Goal: Information Seeking & Learning: Learn about a topic

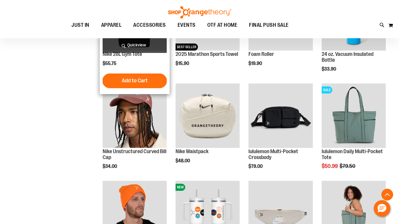
scroll to position [265, 0]
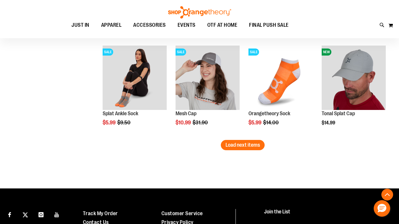
scroll to position [769, 0]
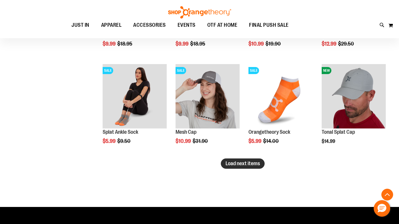
click at [237, 165] on span "Load next items" at bounding box center [243, 164] width 34 height 6
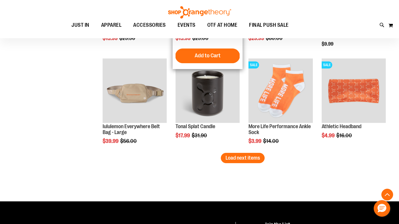
scroll to position [1071, 0]
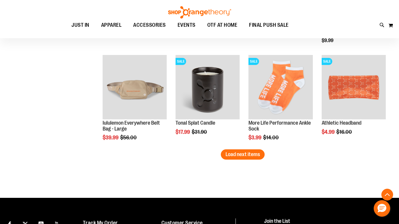
click at [243, 154] on span "Load next items" at bounding box center [243, 154] width 34 height 6
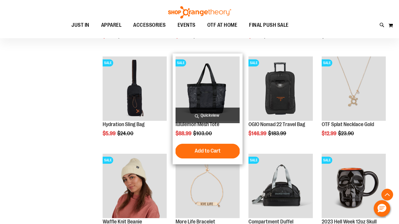
scroll to position [834, 0]
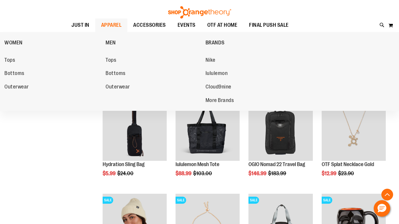
click at [109, 27] on span "APPAREL" at bounding box center [111, 25] width 21 height 13
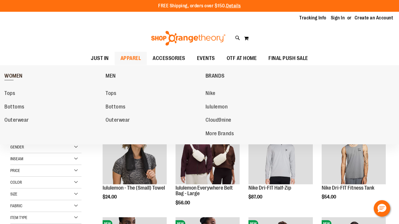
click at [16, 76] on span "WOMEN" at bounding box center [13, 76] width 18 height 7
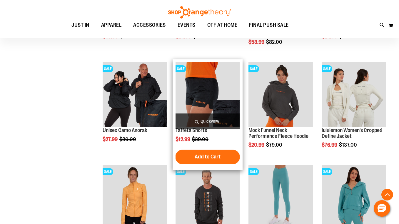
scroll to position [471, 0]
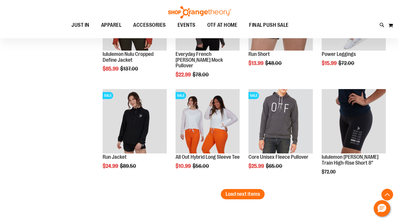
scroll to position [855, 0]
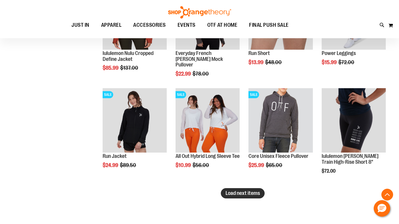
click at [235, 195] on span "Load next items" at bounding box center [243, 193] width 34 height 6
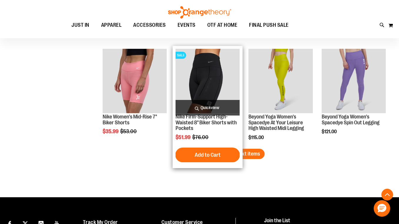
scroll to position [1205, 0]
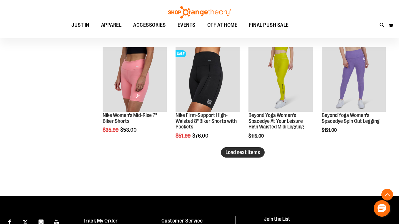
click at [245, 153] on span "Load next items" at bounding box center [243, 152] width 34 height 6
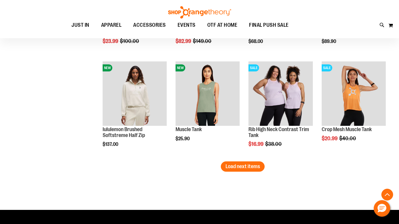
scroll to position [1499, 0]
click at [245, 168] on span "Load next items" at bounding box center [243, 167] width 34 height 6
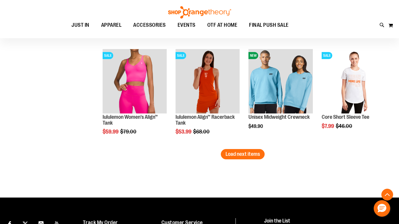
scroll to position [1809, 0]
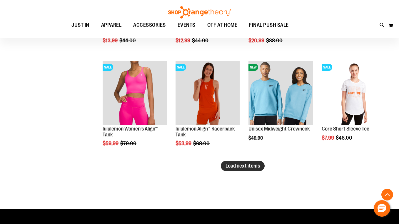
click at [236, 167] on span "Load next items" at bounding box center [243, 166] width 34 height 6
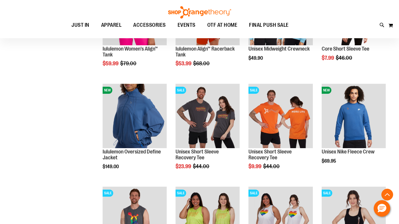
scroll to position [1887, 0]
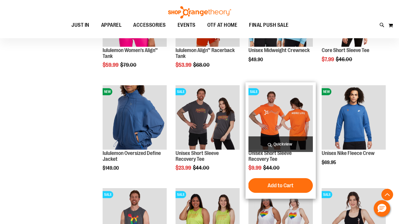
click at [274, 114] on img "product" at bounding box center [281, 117] width 64 height 64
click at [270, 112] on img "product" at bounding box center [281, 117] width 64 height 64
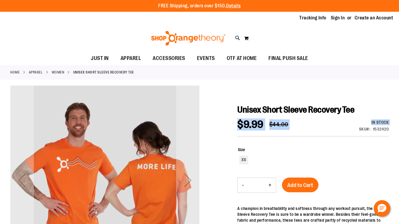
drag, startPoint x: 359, startPoint y: 129, endPoint x: 388, endPoint y: 130, distance: 28.5
click at [388, 130] on div "In stock Only %1 left SKU 1532420" at bounding box center [366, 127] width 45 height 16
copy div "SKU 1532420"
